Goal: Navigation & Orientation: Find specific page/section

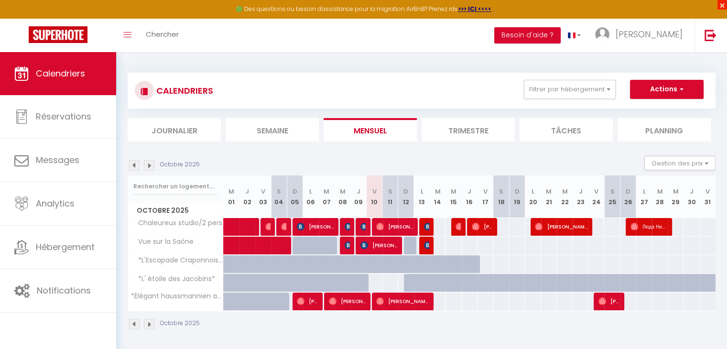
click at [720, 4] on span "×" at bounding box center [723, 5] width 10 height 10
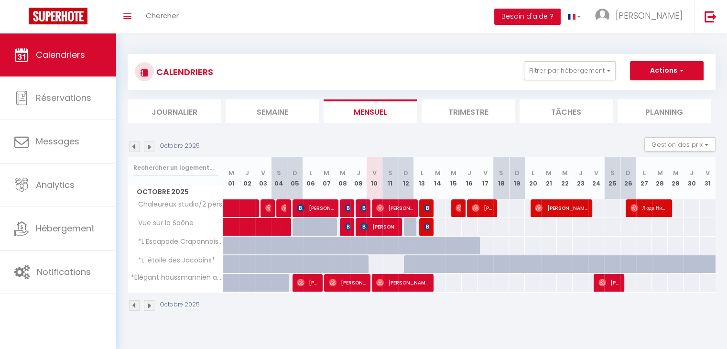
click at [220, 287] on th "*Élégant haussmannien au cœur [PERSON_NAME][GEOGRAPHIC_DATA]*" at bounding box center [176, 283] width 96 height 18
click at [222, 274] on span "*Élégant haussmannien au cœur [PERSON_NAME][GEOGRAPHIC_DATA]*" at bounding box center [258, 273] width 246 height 11
click at [178, 303] on p "Octobre 2025" at bounding box center [180, 304] width 40 height 9
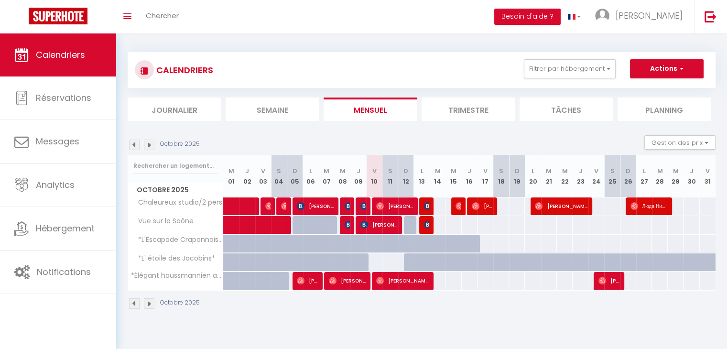
scroll to position [1, 0]
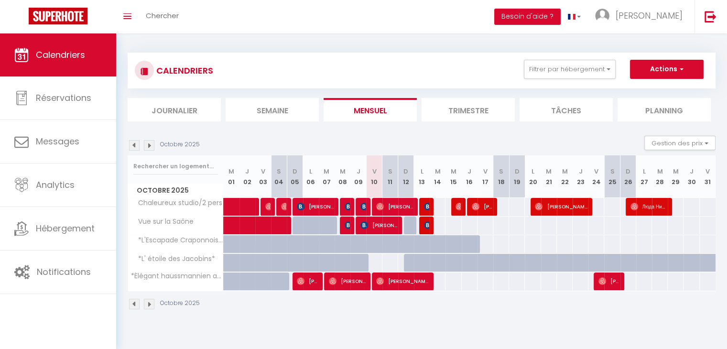
click at [205, 308] on div "Octobre 2025" at bounding box center [422, 305] width 588 height 28
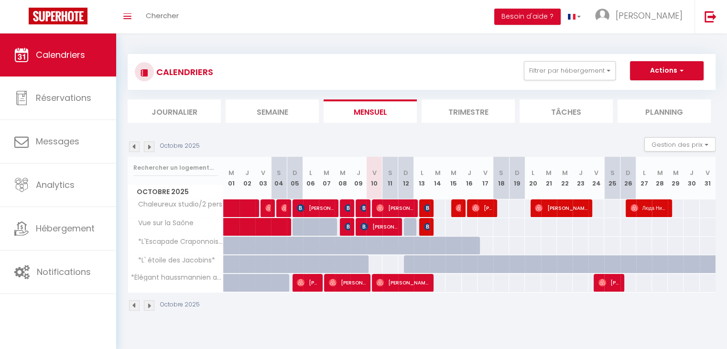
click at [213, 287] on th "*Élégant haussmannien au cœur [PERSON_NAME][GEOGRAPHIC_DATA]*" at bounding box center [176, 283] width 96 height 18
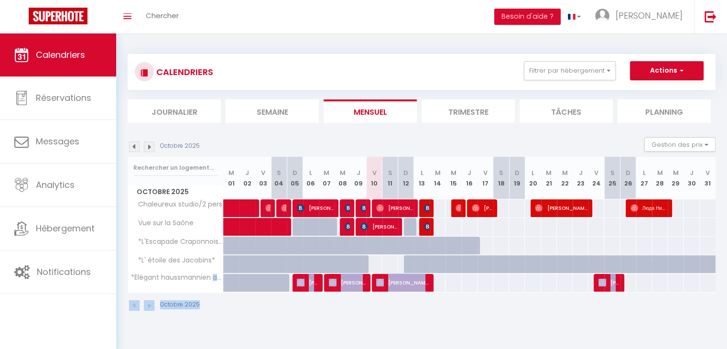
scroll to position [33, 0]
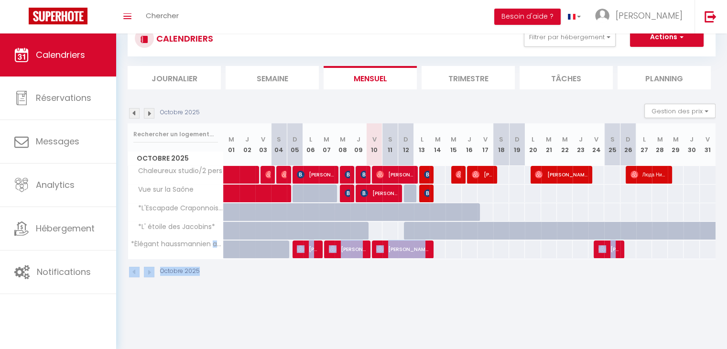
drag, startPoint x: 213, startPoint y: 287, endPoint x: 218, endPoint y: 371, distance: 83.8
click at [218, 316] on html "🟢 Des questions ou besoin d'assistance pour la migration AirBnB? Prenez rdv >>>…" at bounding box center [363, 141] width 727 height 349
